Goal: Information Seeking & Learning: Learn about a topic

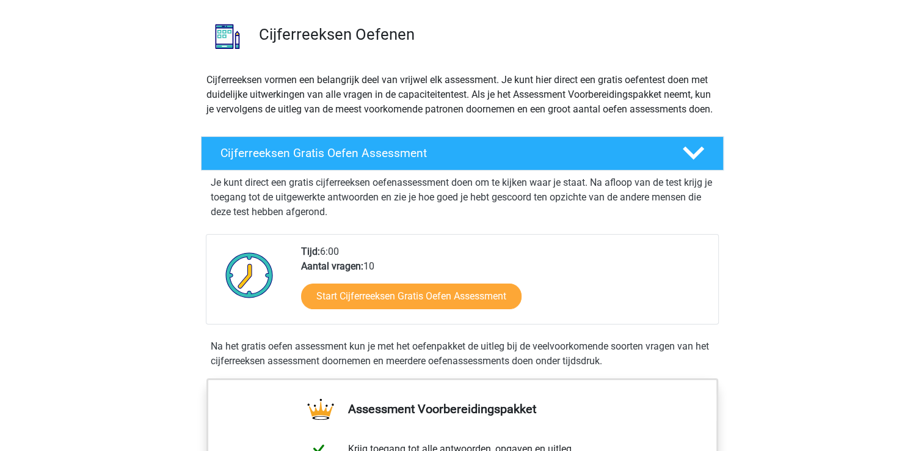
scroll to position [117, 0]
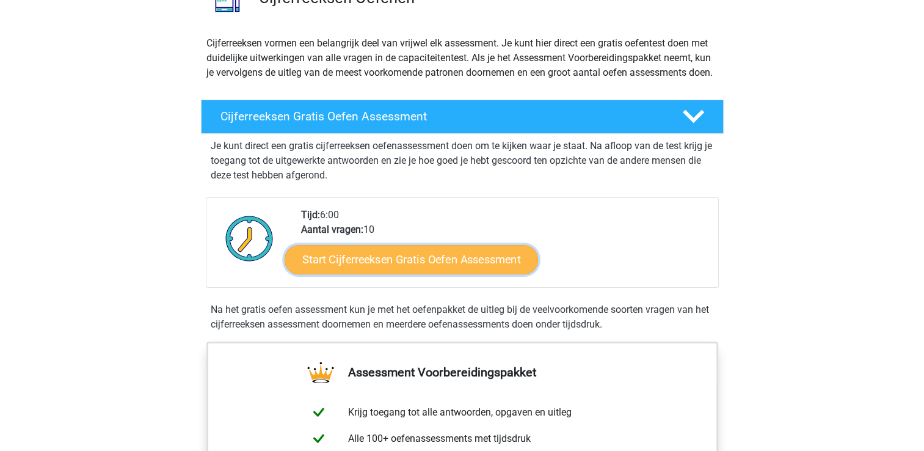
click at [462, 272] on link "Start Cijferreeksen Gratis Oefen Assessment" at bounding box center [410, 258] width 253 height 29
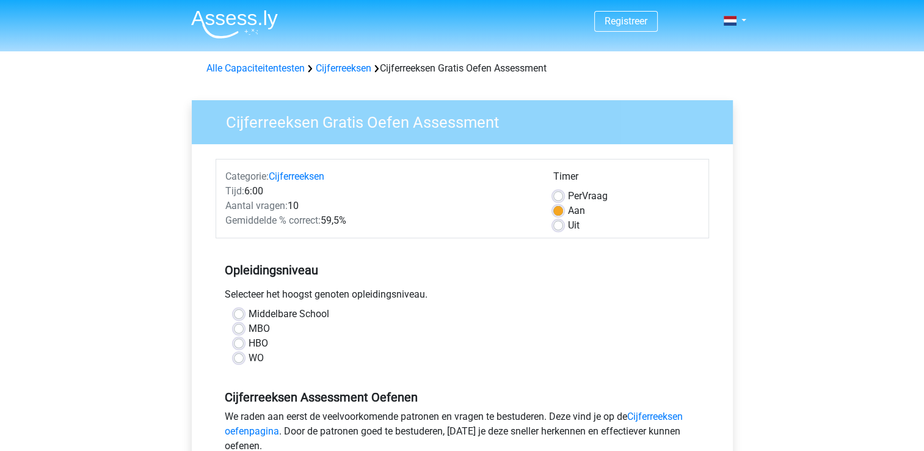
click at [254, 331] on label "MBO" at bounding box center [258, 328] width 21 height 15
click at [244, 331] on input "MBO" at bounding box center [239, 327] width 10 height 12
radio input "true"
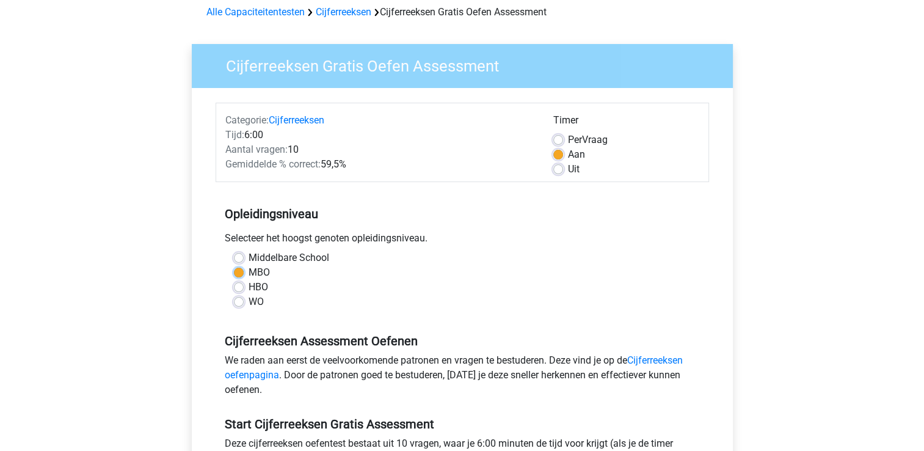
scroll to position [56, 0]
click at [568, 139] on label "Per Vraag" at bounding box center [588, 140] width 40 height 15
click at [554, 139] on input "Per Vraag" at bounding box center [558, 139] width 10 height 12
radio input "true"
click at [568, 154] on label "Aan" at bounding box center [576, 155] width 17 height 15
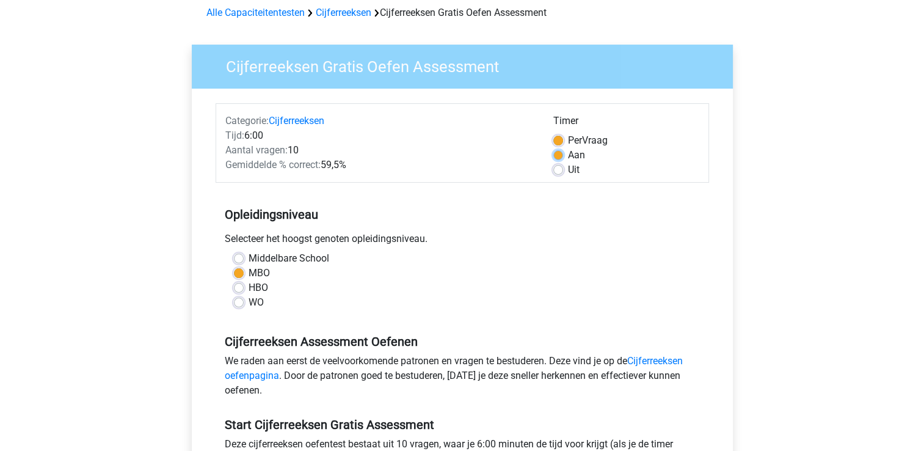
click at [556, 154] on input "Aan" at bounding box center [558, 154] width 10 height 12
radio input "true"
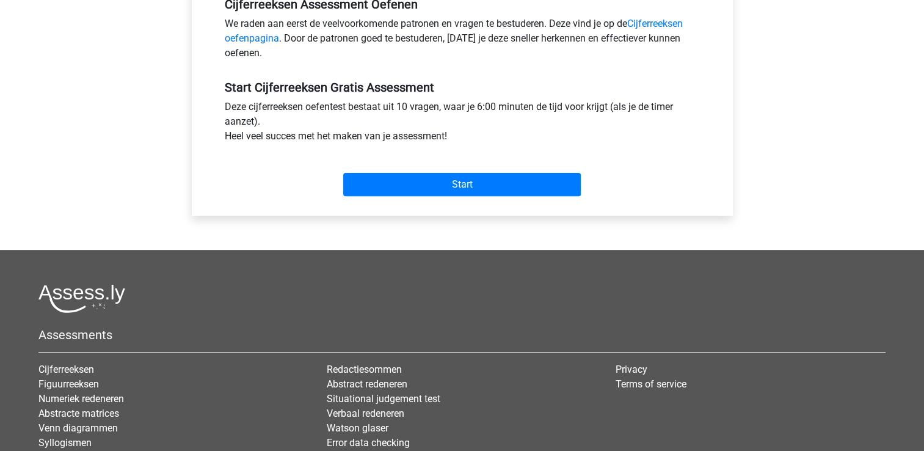
scroll to position [393, 0]
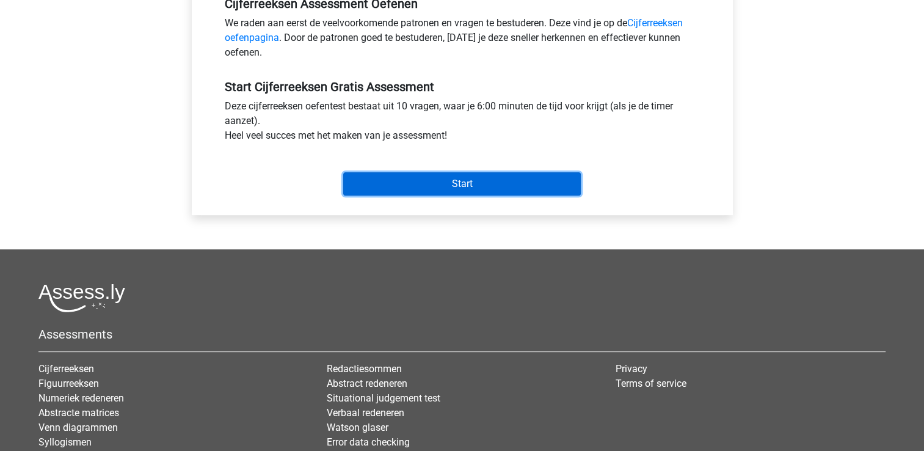
click at [455, 186] on input "Start" at bounding box center [461, 183] width 237 height 23
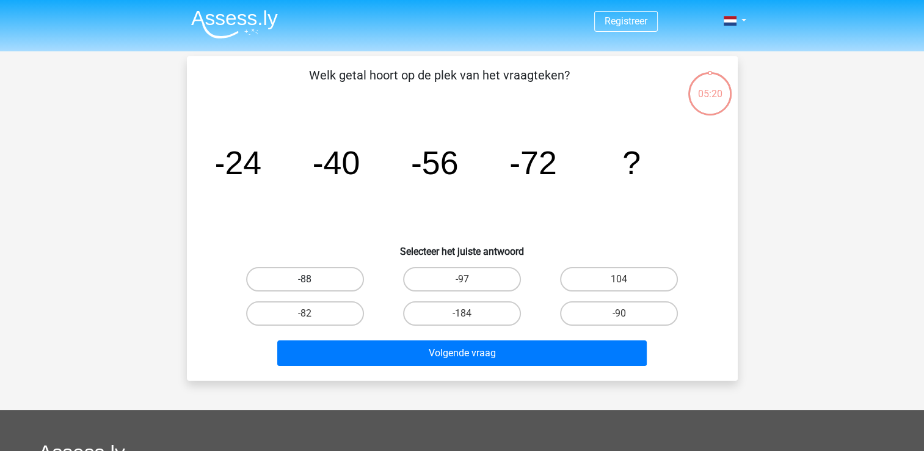
click at [300, 276] on label "-88" at bounding box center [305, 279] width 118 height 24
click at [305, 279] on input "-88" at bounding box center [309, 283] width 8 height 8
radio input "true"
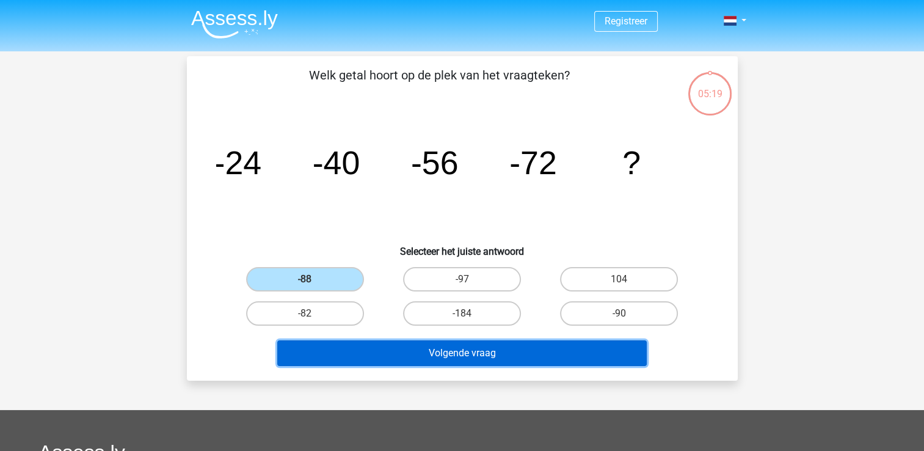
click at [457, 352] on button "Volgende vraag" at bounding box center [461, 353] width 369 height 26
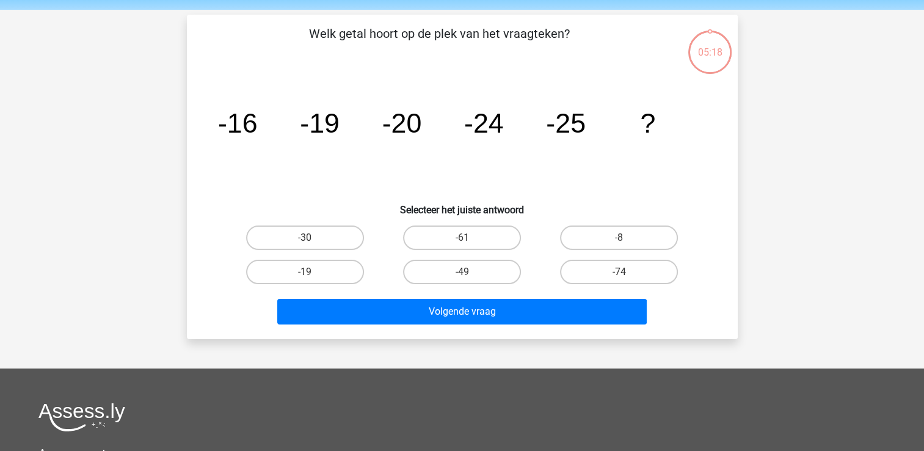
scroll to position [56, 0]
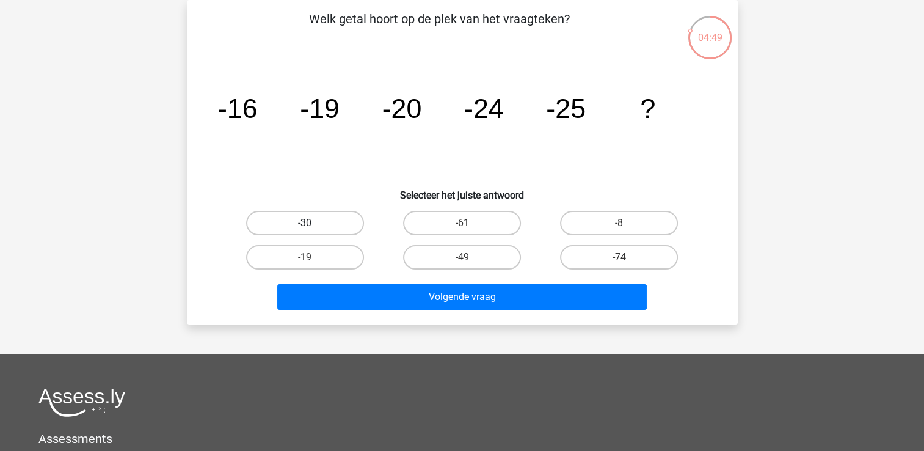
click at [342, 222] on label "-30" at bounding box center [305, 223] width 118 height 24
click at [313, 223] on input "-30" at bounding box center [309, 227] width 8 height 8
radio input "true"
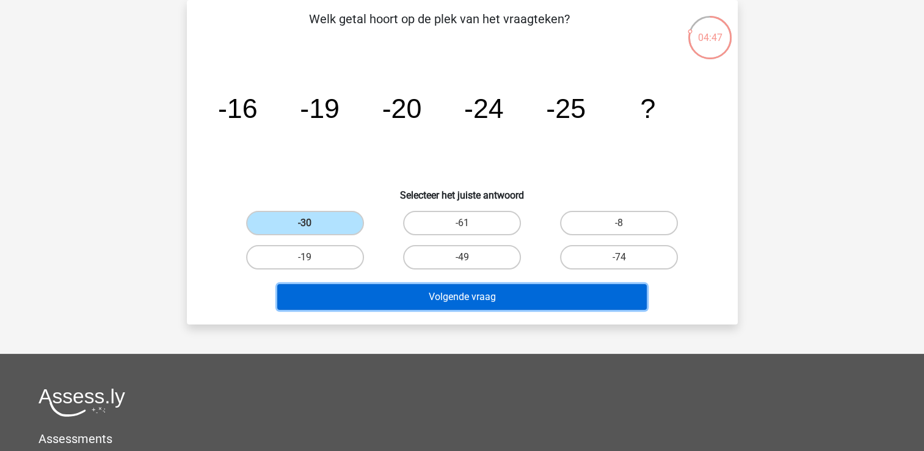
click at [459, 297] on button "Volgende vraag" at bounding box center [461, 297] width 369 height 26
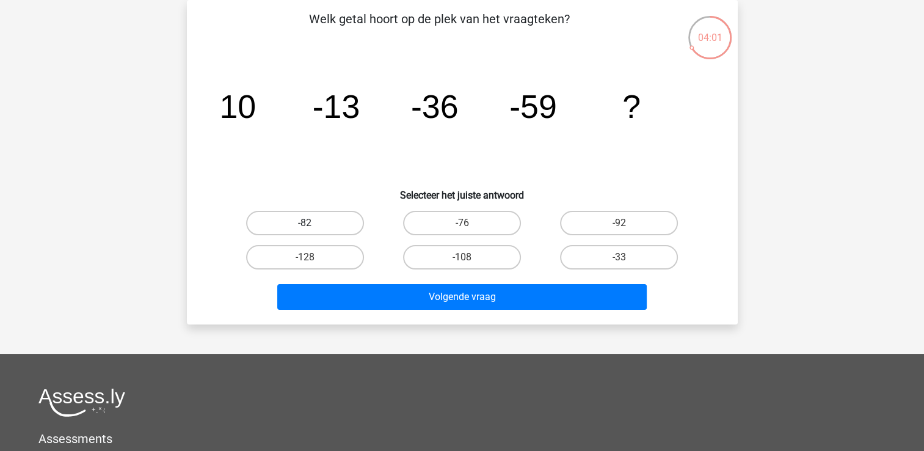
click at [309, 218] on label "-82" at bounding box center [305, 223] width 118 height 24
click at [309, 223] on input "-82" at bounding box center [309, 227] width 8 height 8
radio input "true"
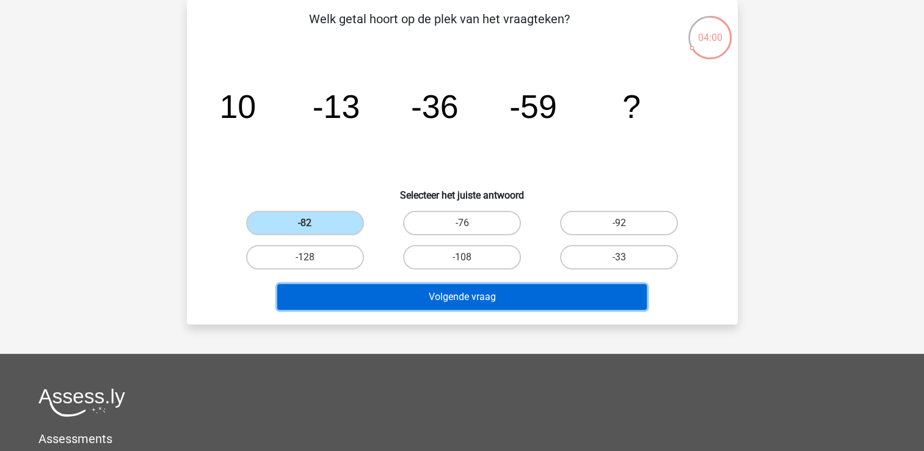
click at [463, 292] on button "Volgende vraag" at bounding box center [461, 297] width 369 height 26
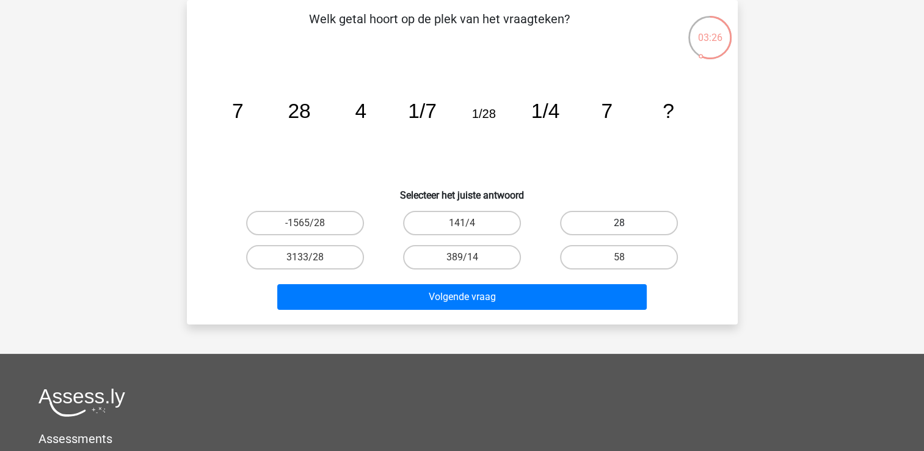
click at [581, 226] on label "28" at bounding box center [619, 223] width 118 height 24
click at [619, 226] on input "28" at bounding box center [623, 227] width 8 height 8
radio input "true"
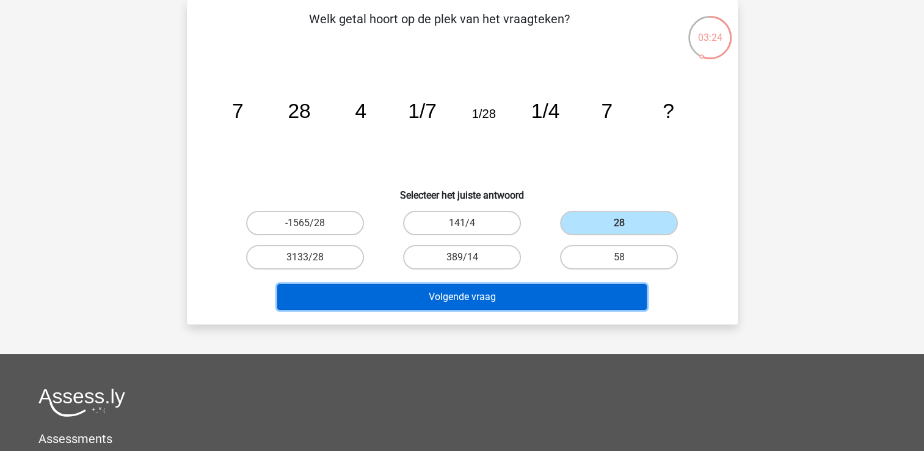
click at [443, 294] on button "Volgende vraag" at bounding box center [461, 297] width 369 height 26
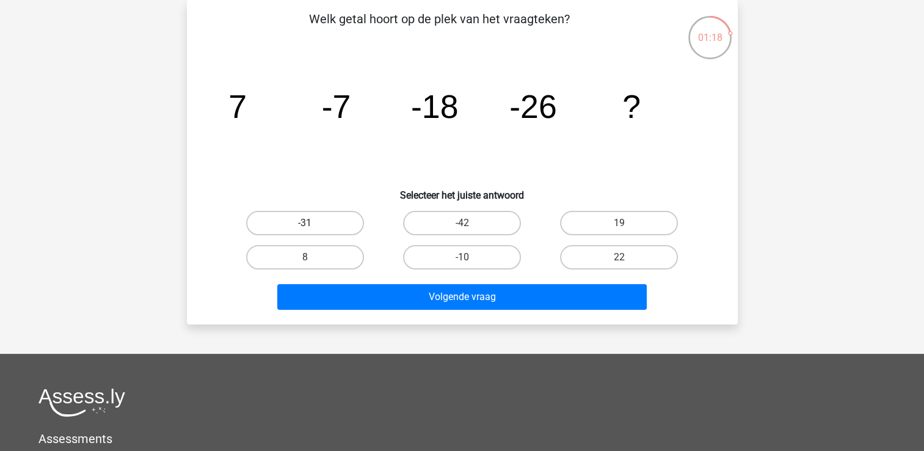
click at [335, 225] on label "-31" at bounding box center [305, 223] width 118 height 24
click at [313, 225] on input "-31" at bounding box center [309, 227] width 8 height 8
radio input "true"
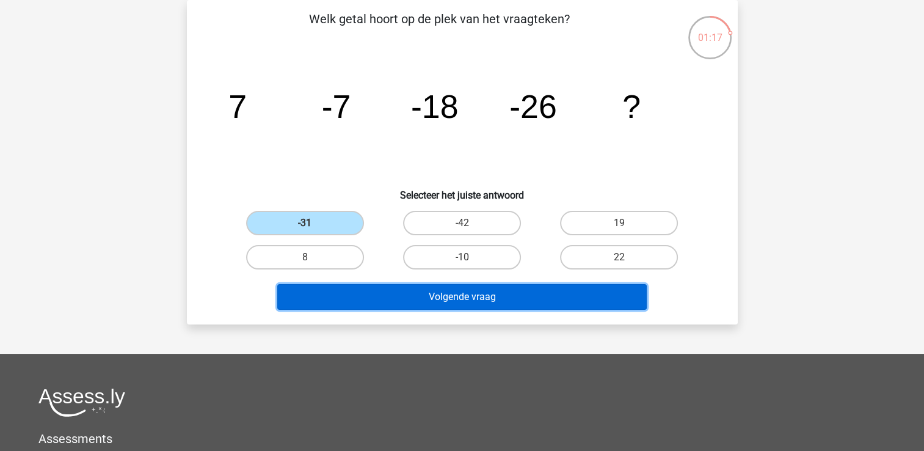
click at [466, 297] on button "Volgende vraag" at bounding box center [461, 297] width 369 height 26
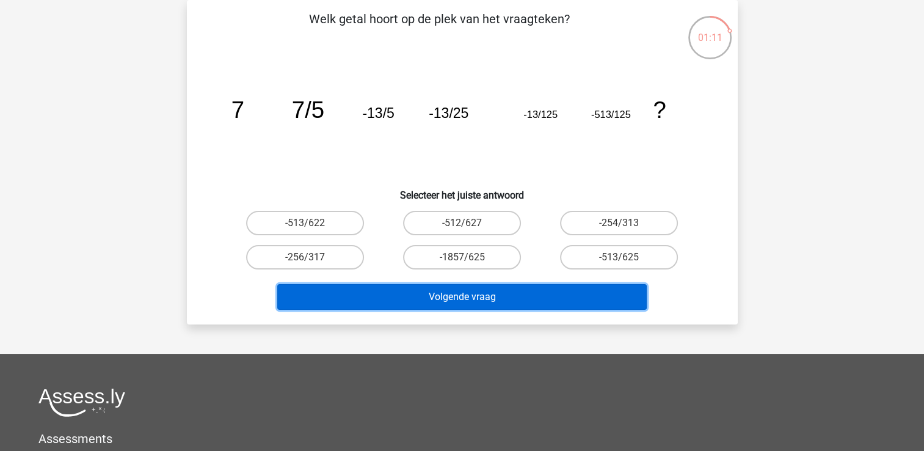
click at [466, 297] on button "Volgende vraag" at bounding box center [461, 297] width 369 height 26
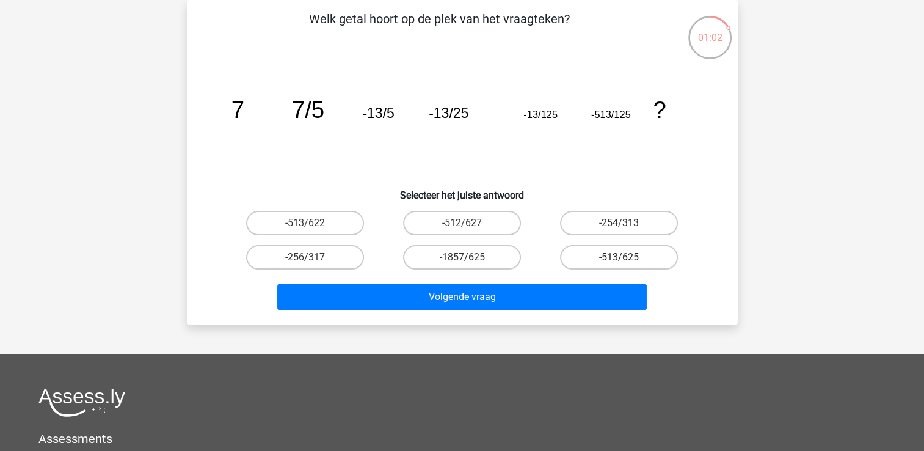
click at [590, 251] on label "-513/625" at bounding box center [619, 257] width 118 height 24
click at [619, 257] on input "-513/625" at bounding box center [623, 261] width 8 height 8
radio input "true"
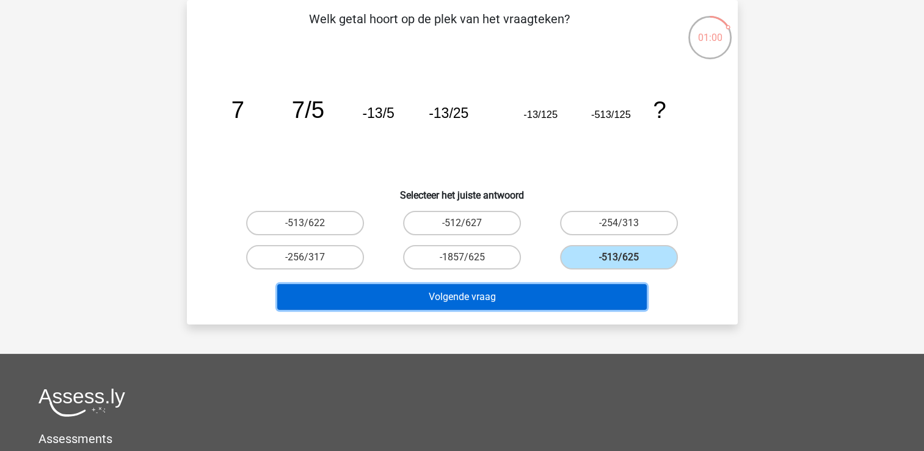
click at [491, 288] on button "Volgende vraag" at bounding box center [461, 297] width 369 height 26
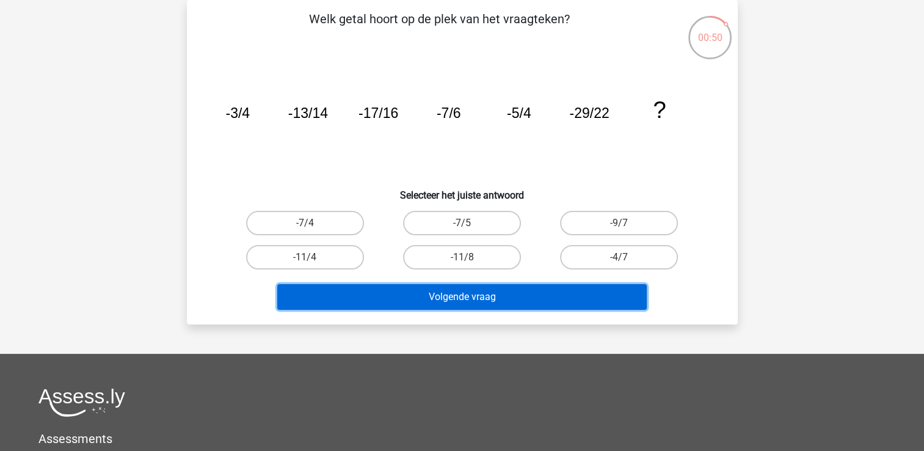
click at [477, 295] on button "Volgende vraag" at bounding box center [461, 297] width 369 height 26
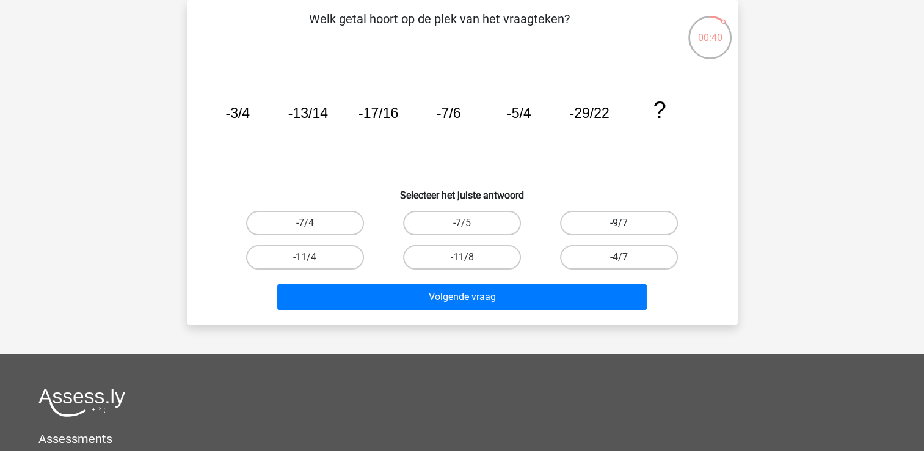
click at [590, 222] on label "-9/7" at bounding box center [619, 223] width 118 height 24
click at [619, 223] on input "-9/7" at bounding box center [623, 227] width 8 height 8
radio input "true"
click at [480, 261] on label "-11/8" at bounding box center [462, 257] width 118 height 24
click at [469, 261] on input "-11/8" at bounding box center [466, 261] width 8 height 8
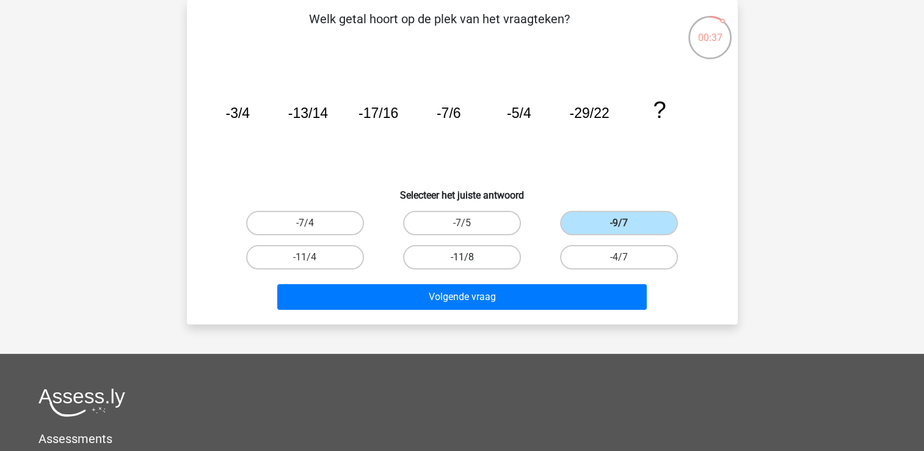
radio input "true"
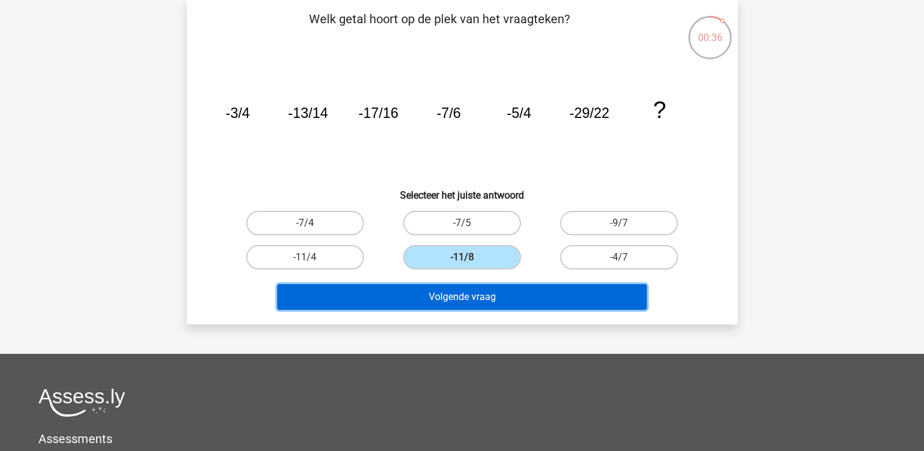
click at [478, 295] on button "Volgende vraag" at bounding box center [461, 297] width 369 height 26
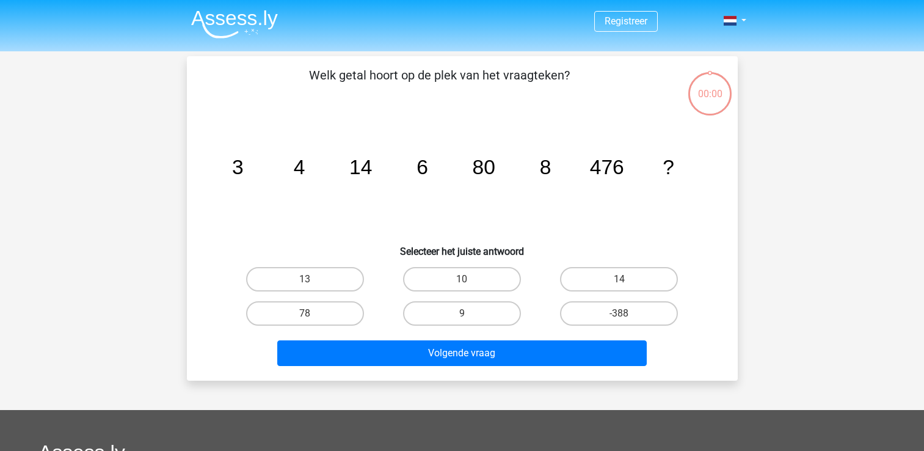
scroll to position [56, 0]
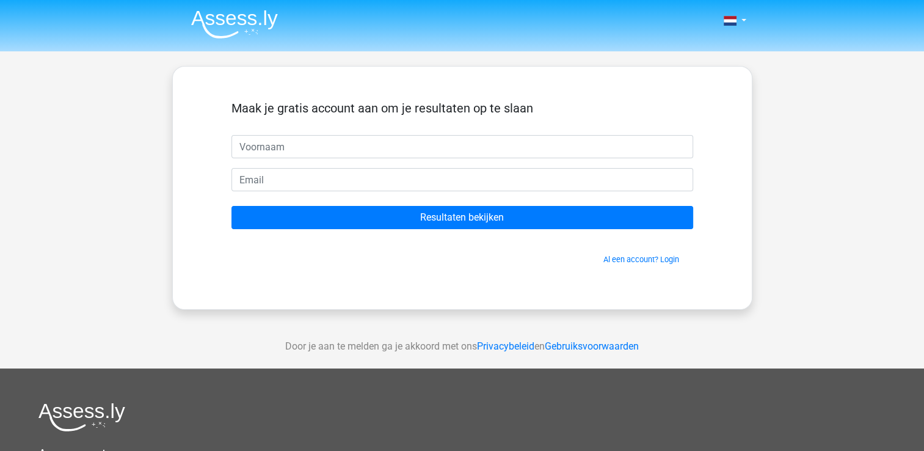
type input "V"
click at [280, 150] on input "V" at bounding box center [462, 146] width 462 height 23
click at [264, 148] on input "text" at bounding box center [462, 146] width 462 height 23
type input "Viola"
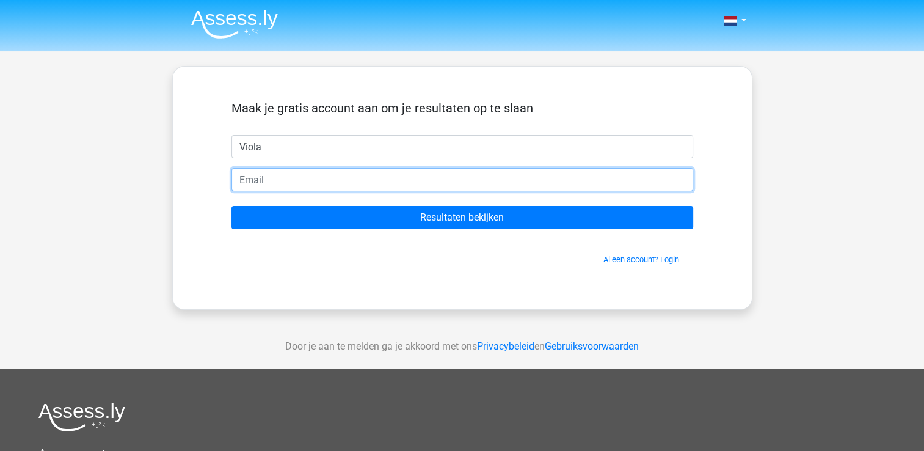
click at [259, 178] on input "email" at bounding box center [462, 179] width 462 height 23
type input "[EMAIL_ADDRESS][DOMAIN_NAME]"
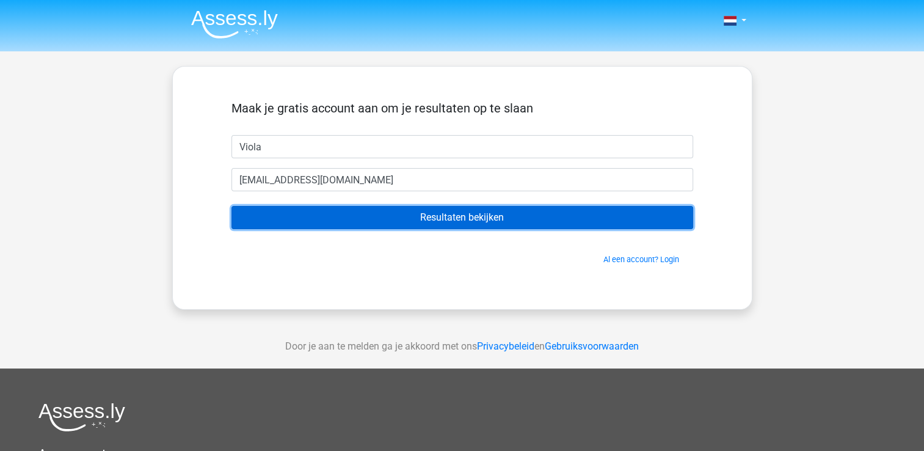
click at [426, 217] on input "Resultaten bekijken" at bounding box center [462, 217] width 462 height 23
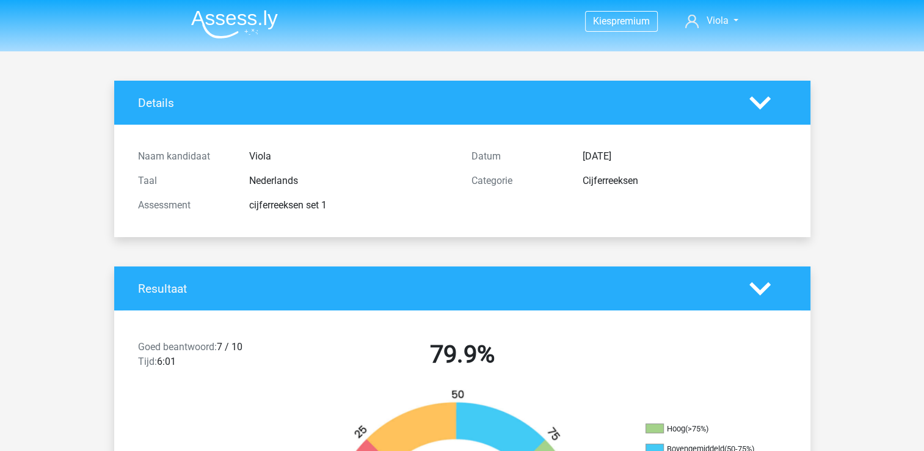
drag, startPoint x: 921, startPoint y: 45, endPoint x: 927, endPoint y: 37, distance: 10.9
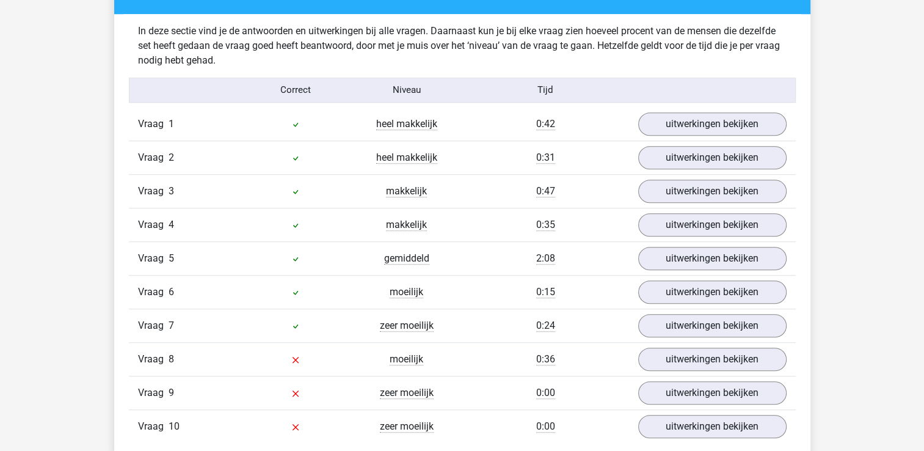
scroll to position [952, 0]
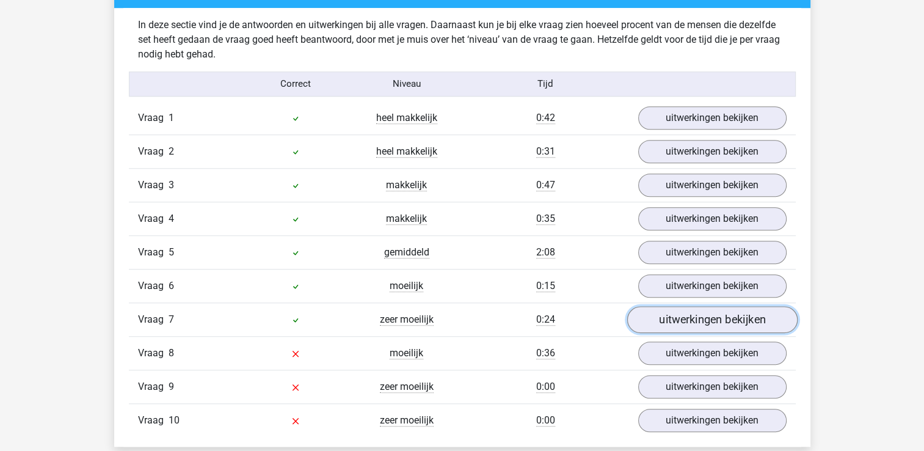
click at [690, 313] on link "uitwerkingen bekijken" at bounding box center [711, 319] width 170 height 27
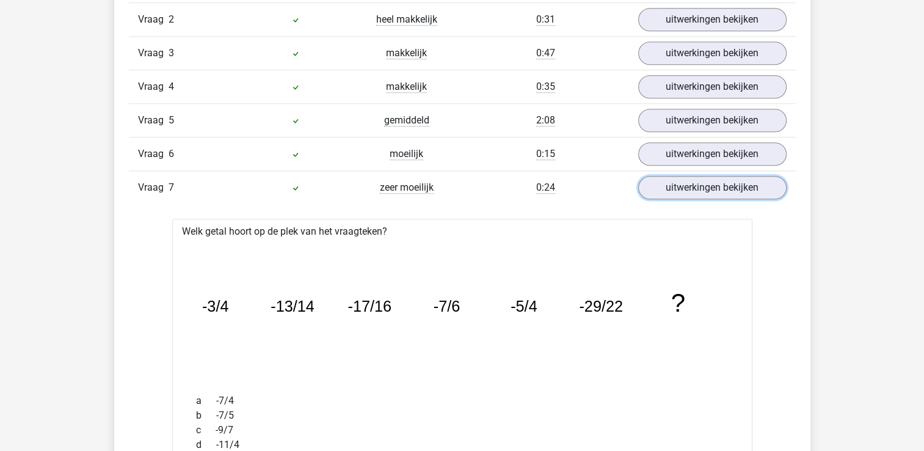
scroll to position [1072, 0]
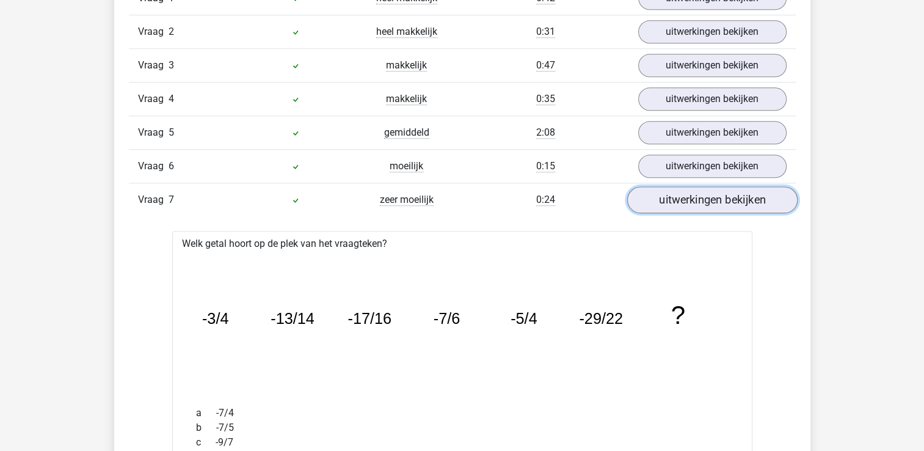
click at [776, 194] on link "uitwerkingen bekijken" at bounding box center [711, 199] width 170 height 27
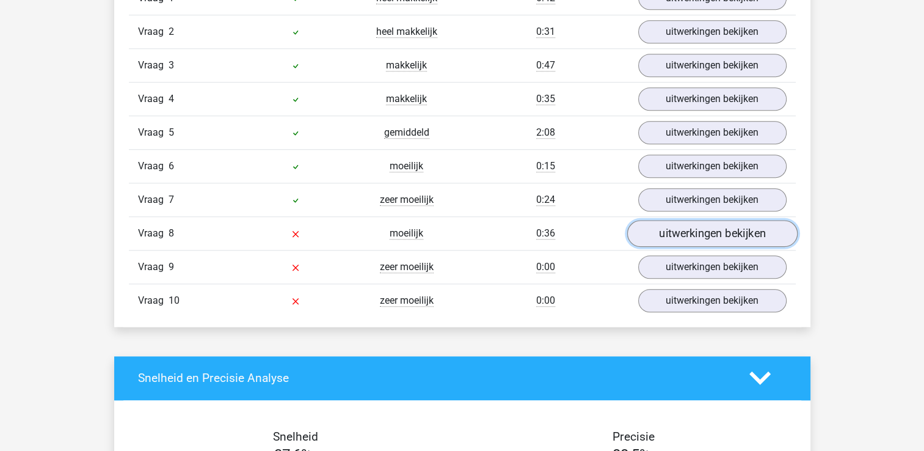
click at [750, 223] on link "uitwerkingen bekijken" at bounding box center [711, 233] width 170 height 27
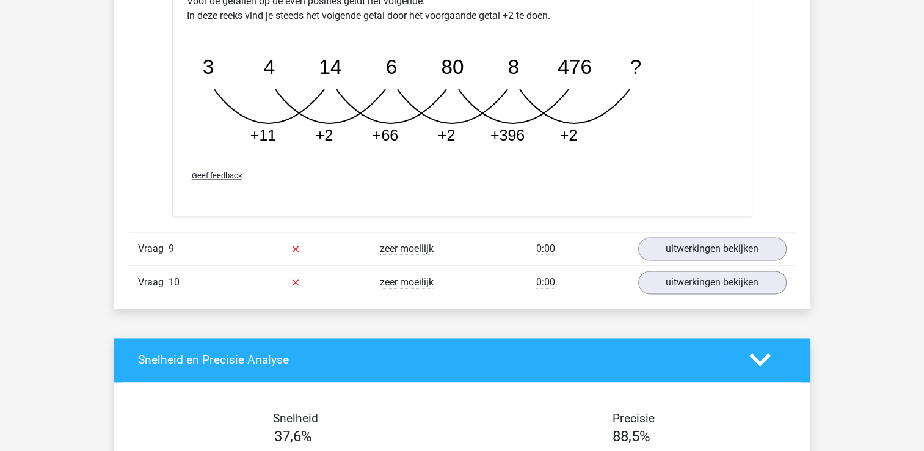
scroll to position [1701, 0]
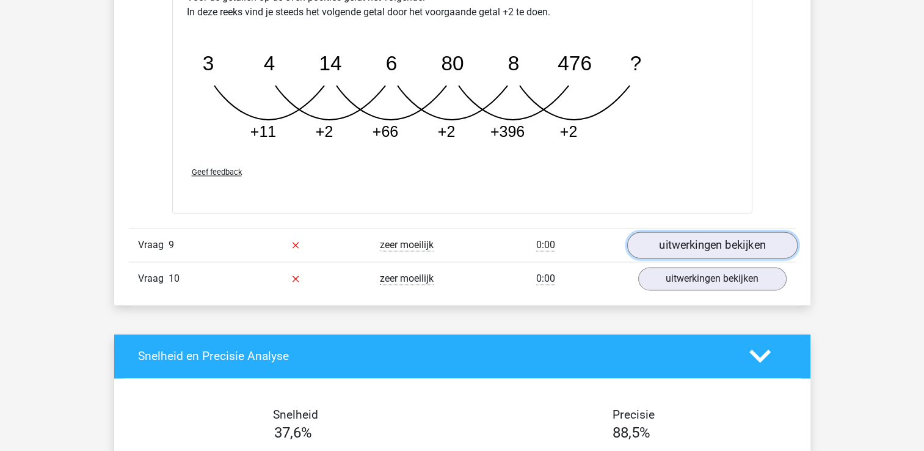
click at [705, 246] on link "uitwerkingen bekijken" at bounding box center [711, 244] width 170 height 27
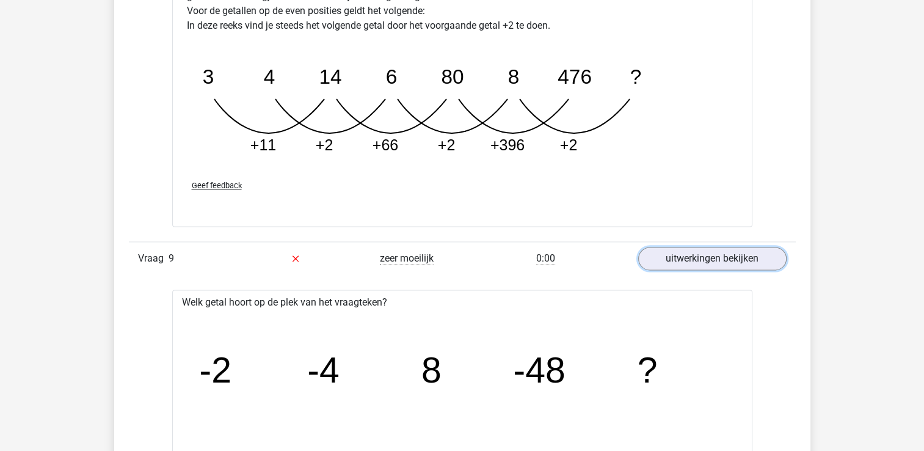
scroll to position [1711, 0]
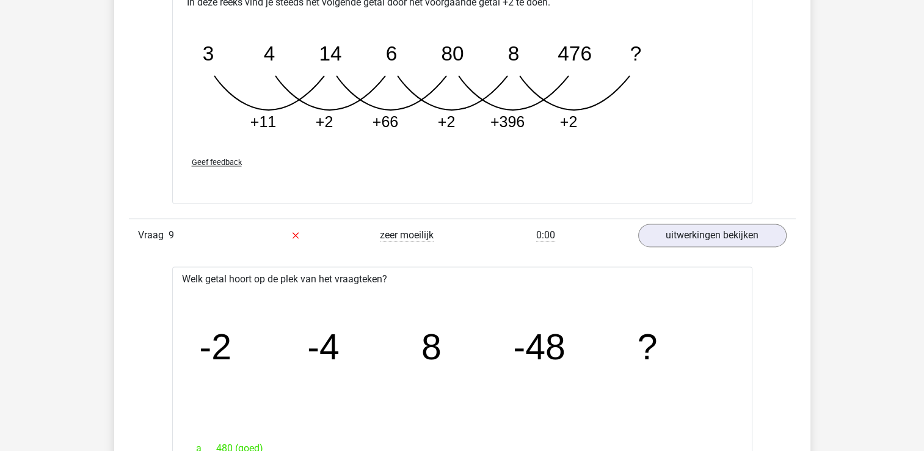
drag, startPoint x: 921, startPoint y: 221, endPoint x: 928, endPoint y: 215, distance: 9.5
click at [923, 215] on html "Kies premium Viola violahappel@hotmail.com" at bounding box center [462, 320] width 924 height 4063
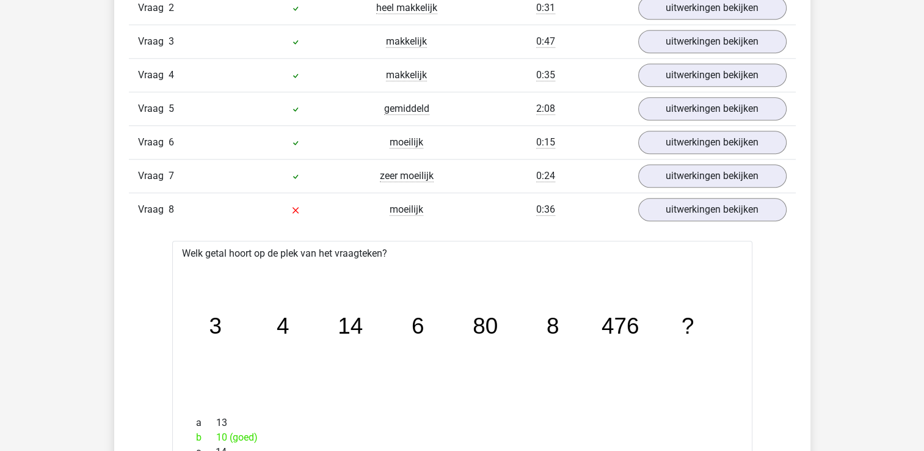
scroll to position [1091, 0]
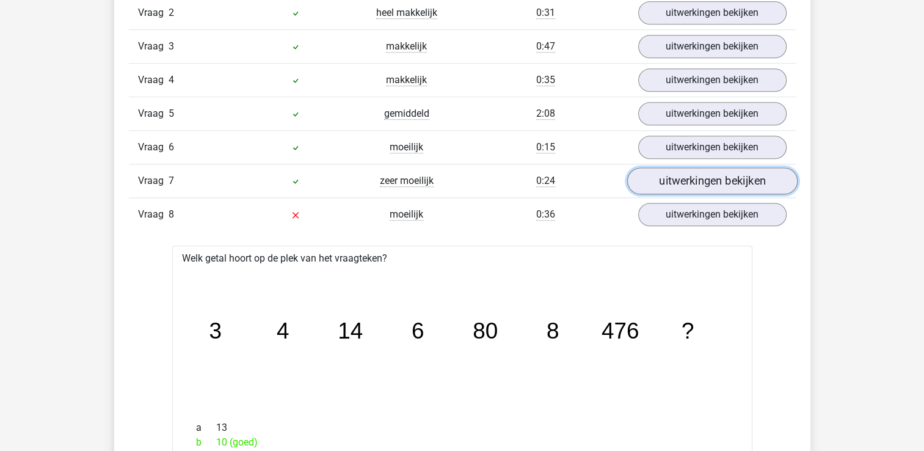
click at [692, 173] on link "uitwerkingen bekijken" at bounding box center [711, 180] width 170 height 27
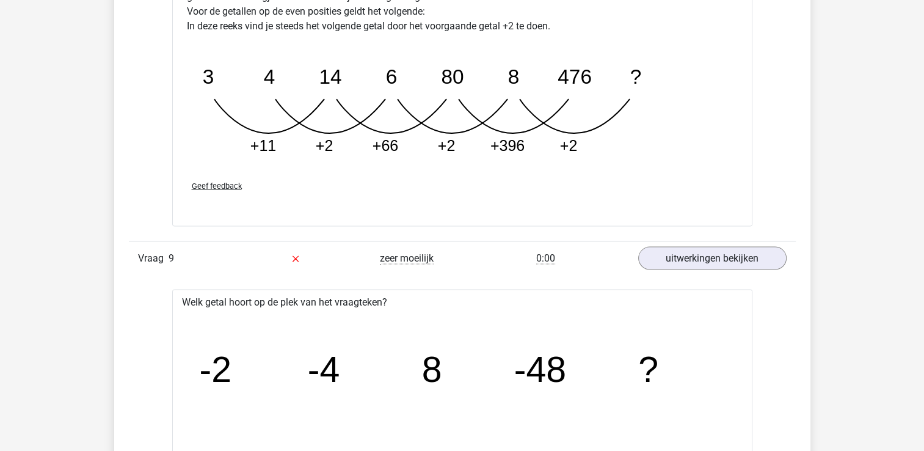
scroll to position [0, 0]
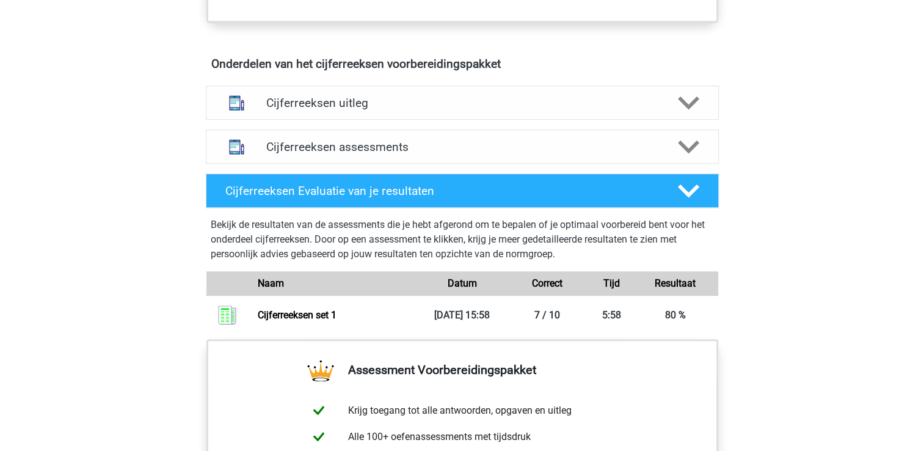
scroll to position [672, 0]
